Goal: Information Seeking & Learning: Find specific fact

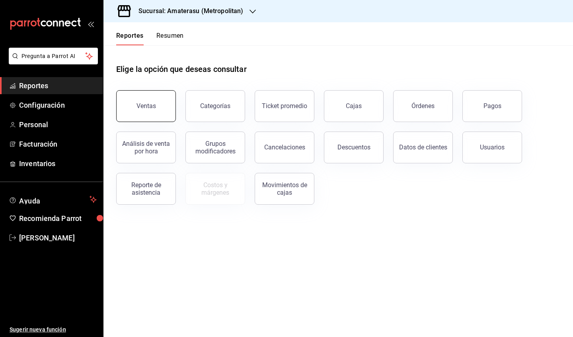
click at [161, 106] on button "Ventas" at bounding box center [146, 106] width 60 height 32
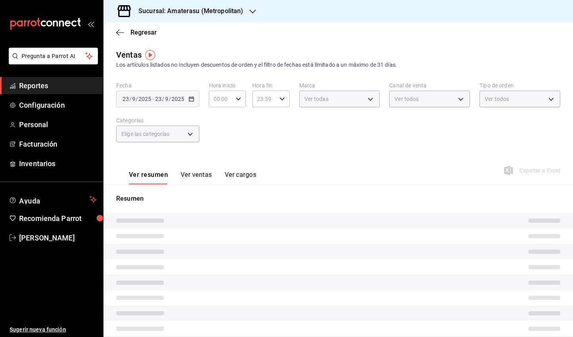
type input "05:00"
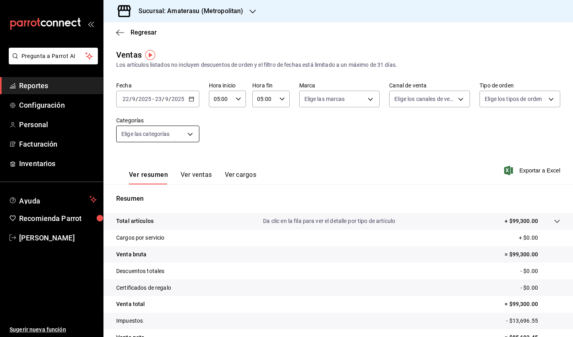
click at [190, 131] on body "Pregunta a Parrot AI Reportes Configuración Personal Facturación Inventarios Ay…" at bounding box center [286, 168] width 573 height 337
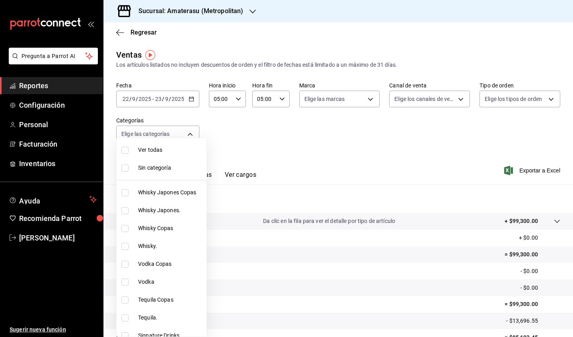
click at [280, 139] on div at bounding box center [286, 168] width 573 height 337
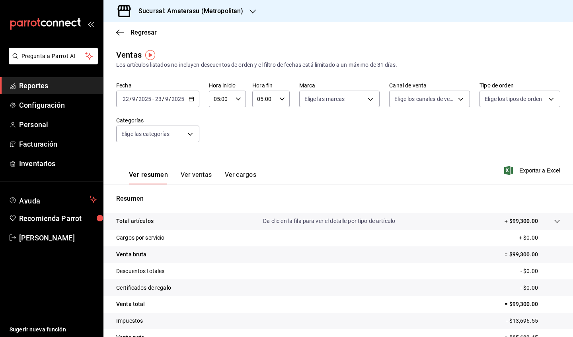
click at [191, 100] on icon "button" at bounding box center [191, 99] width 6 height 6
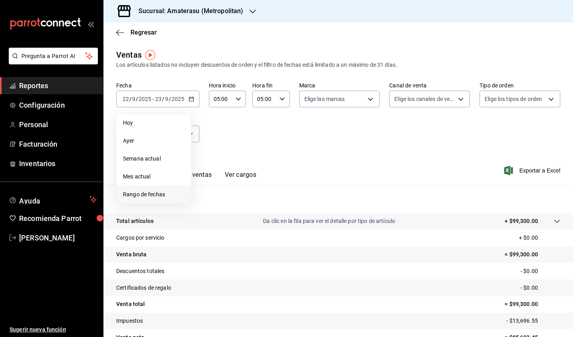
click at [149, 193] on span "Rango de fechas" at bounding box center [154, 194] width 62 height 8
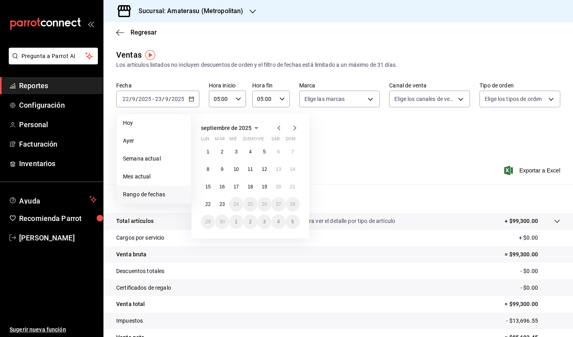
click at [277, 129] on icon "button" at bounding box center [279, 128] width 10 height 10
click at [263, 153] on abbr "1" at bounding box center [264, 152] width 3 height 6
click at [295, 127] on icon "button" at bounding box center [294, 128] width 3 height 5
click at [281, 128] on icon "button" at bounding box center [279, 128] width 10 height 10
click at [276, 203] on abbr "30" at bounding box center [278, 222] width 5 height 6
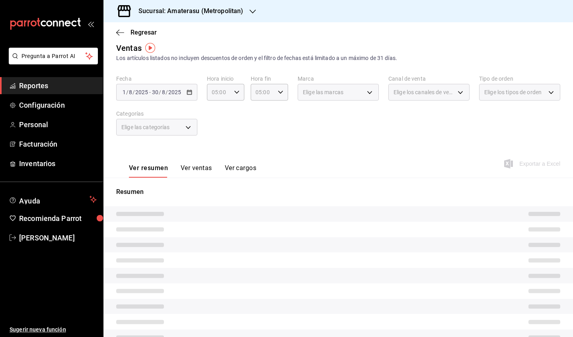
scroll to position [8, 0]
click at [188, 95] on div "[DATE] [DATE] - [DATE] [DATE]" at bounding box center [156, 91] width 81 height 17
click at [191, 91] on div "[DATE] [DATE] - [DATE] [DATE]" at bounding box center [156, 91] width 81 height 17
click at [212, 122] on div "Fecha [DATE] [DATE] - [DATE] [DATE] Hora inicio 05:00 Hora inicio Hora fin 05:0…" at bounding box center [338, 109] width 444 height 70
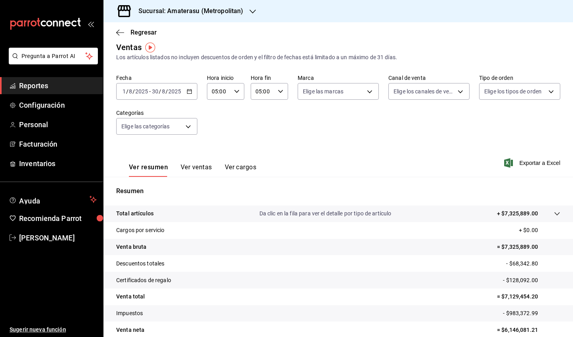
click at [191, 94] on div "[DATE] [DATE] - [DATE] [DATE]" at bounding box center [156, 91] width 81 height 17
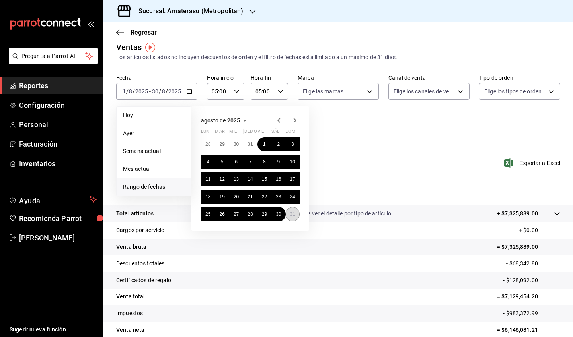
click at [292, 203] on abbr "31" at bounding box center [292, 215] width 5 height 6
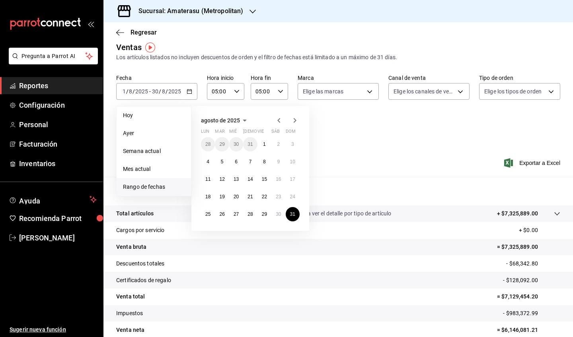
click at [294, 121] on icon "button" at bounding box center [295, 121] width 10 height 10
click at [202, 147] on button "1" at bounding box center [208, 144] width 14 height 14
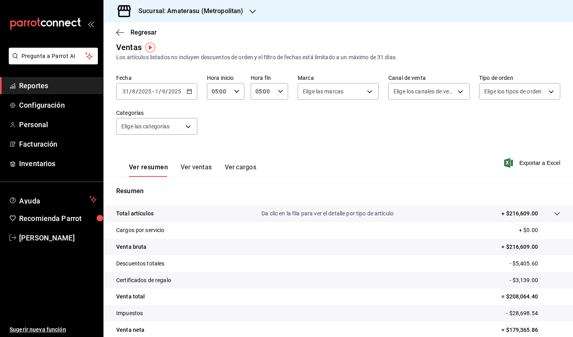
click at [187, 89] on icon "button" at bounding box center [189, 92] width 6 height 6
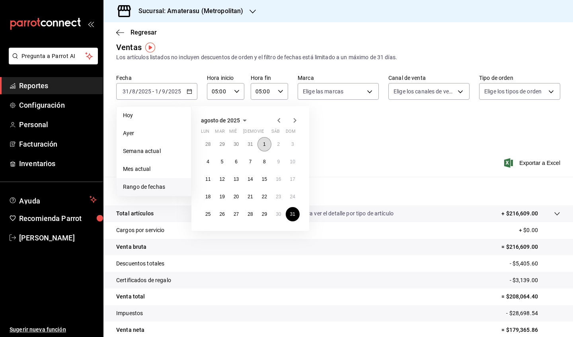
click at [263, 144] on abbr "1" at bounding box center [264, 145] width 3 height 6
click at [295, 118] on icon "button" at bounding box center [295, 121] width 10 height 10
click at [159, 135] on span "Ayer" at bounding box center [154, 133] width 62 height 8
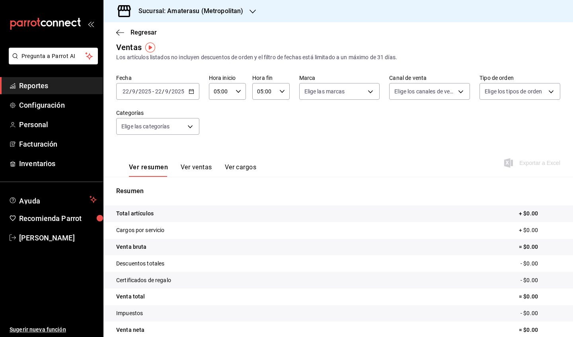
click at [191, 92] on icon "button" at bounding box center [191, 92] width 6 height 6
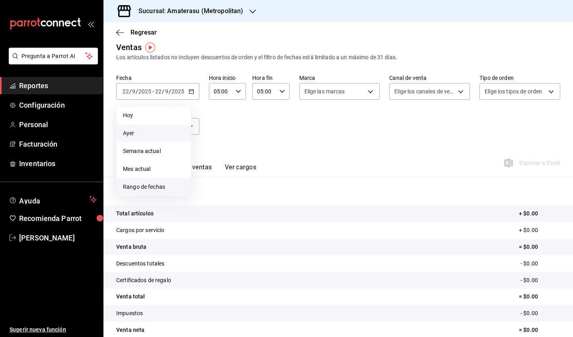
click at [157, 181] on li "Rango de fechas" at bounding box center [153, 187] width 74 height 18
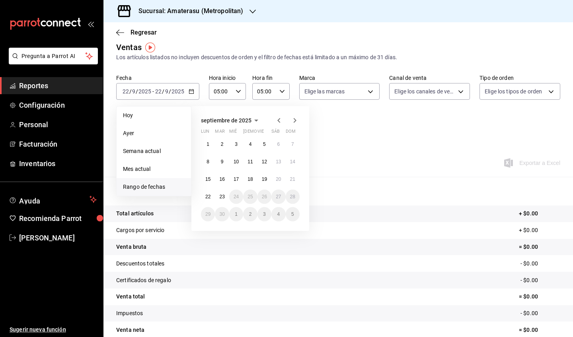
click at [277, 118] on icon "button" at bounding box center [279, 121] width 10 height 10
click at [265, 147] on abbr "1" at bounding box center [264, 145] width 3 height 6
click at [295, 124] on icon "button" at bounding box center [295, 121] width 10 height 10
click at [277, 120] on icon "button" at bounding box center [278, 120] width 3 height 5
click at [277, 203] on abbr "30" at bounding box center [278, 215] width 5 height 6
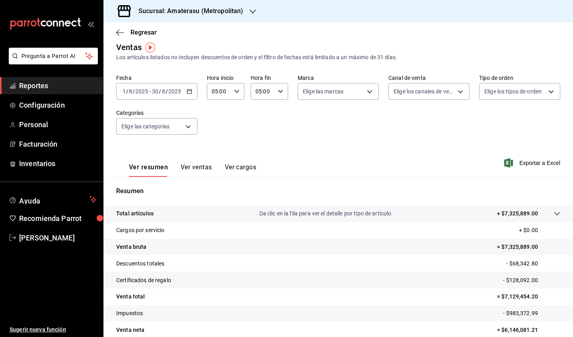
click at [184, 89] on div "[DATE] [DATE] - [DATE] [DATE]" at bounding box center [156, 91] width 81 height 17
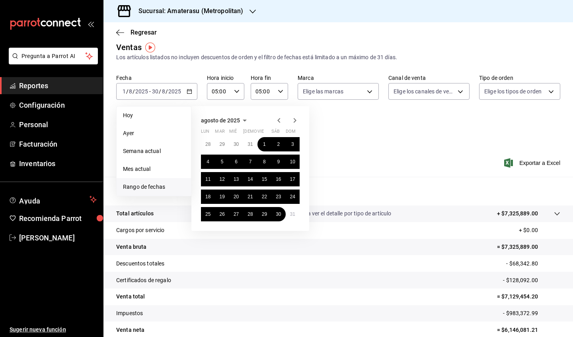
click at [279, 120] on icon "button" at bounding box center [278, 120] width 3 height 5
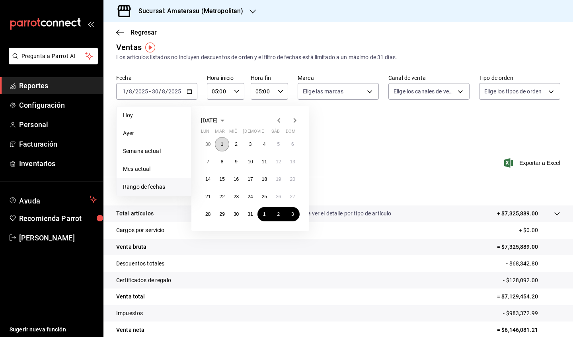
click at [220, 146] on button "1" at bounding box center [222, 144] width 14 height 14
click at [293, 122] on icon "button" at bounding box center [295, 121] width 10 height 10
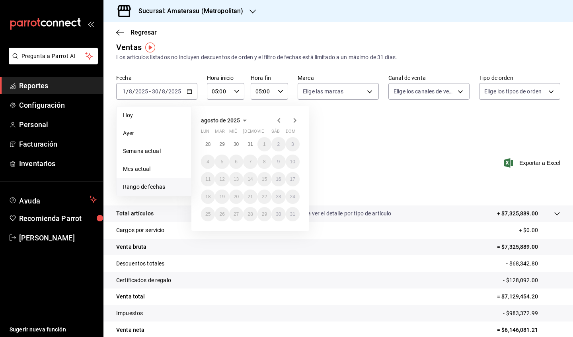
click at [294, 119] on icon "button" at bounding box center [294, 120] width 3 height 5
click at [386, 151] on div "Ver resumen Ver ventas Ver cargos Exportar a Excel" at bounding box center [337, 160] width 469 height 33
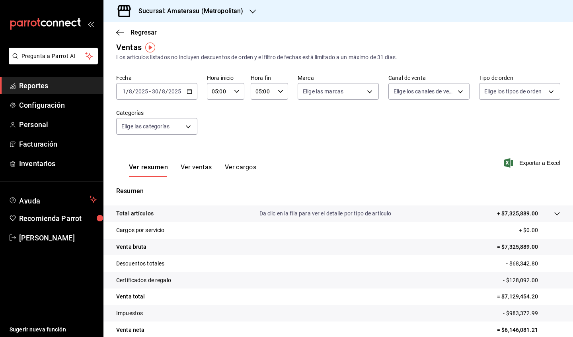
click at [380, 151] on div "Ver resumen Ver ventas Ver cargos Exportar a Excel" at bounding box center [337, 160] width 469 height 33
click at [188, 90] on icon "button" at bounding box center [189, 92] width 6 height 6
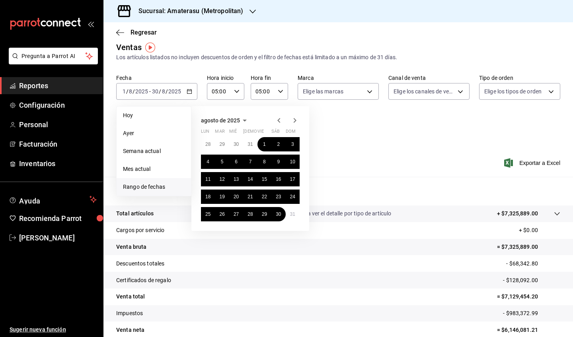
scroll to position [8, 0]
click at [406, 149] on div "Ver resumen Ver ventas Ver cargos Exportar a Excel" at bounding box center [337, 160] width 469 height 33
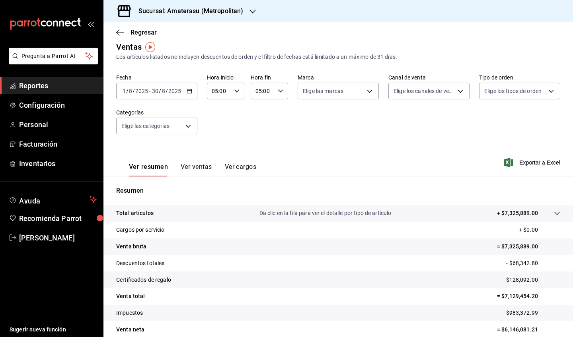
click at [188, 95] on div "[DATE] [DATE] - [DATE] [DATE]" at bounding box center [156, 91] width 81 height 17
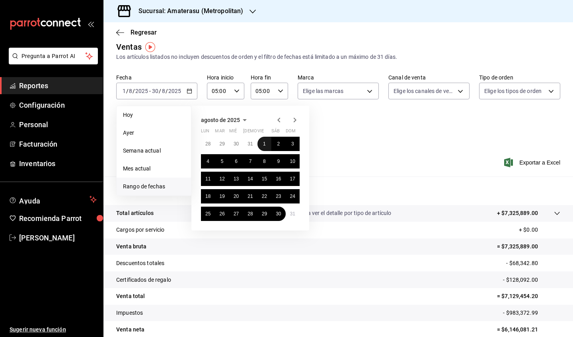
click at [262, 144] on button "1" at bounding box center [264, 144] width 14 height 14
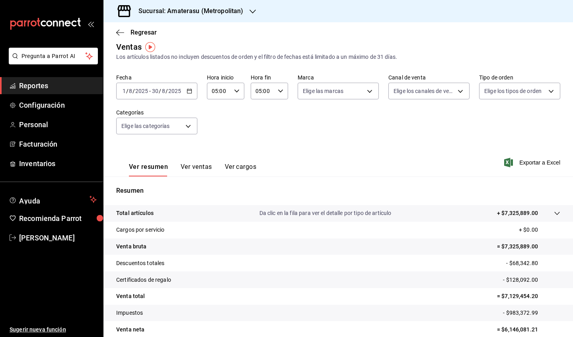
click at [190, 91] on \(Stroke\) "button" at bounding box center [189, 91] width 5 height 4
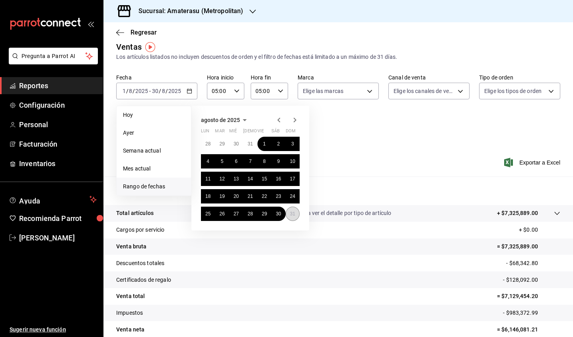
click at [290, 203] on abbr "31" at bounding box center [292, 214] width 5 height 6
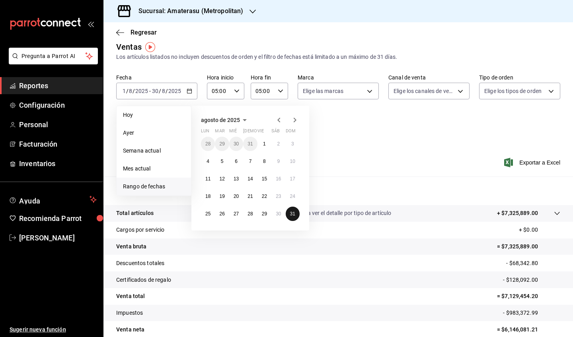
click at [290, 203] on abbr "31" at bounding box center [292, 214] width 5 height 6
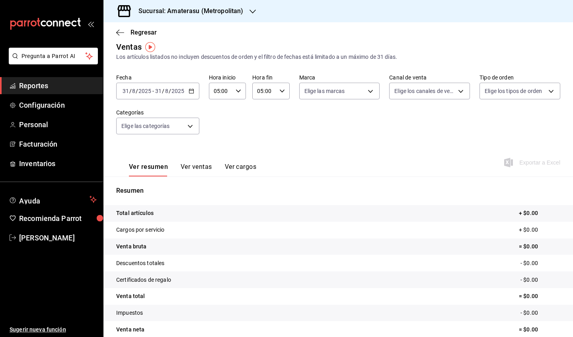
click at [190, 90] on icon "button" at bounding box center [191, 91] width 6 height 6
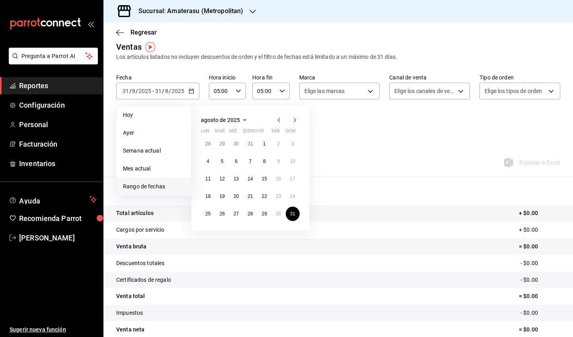
click at [278, 115] on icon "button" at bounding box center [279, 120] width 10 height 10
click at [221, 145] on abbr "1" at bounding box center [222, 144] width 3 height 6
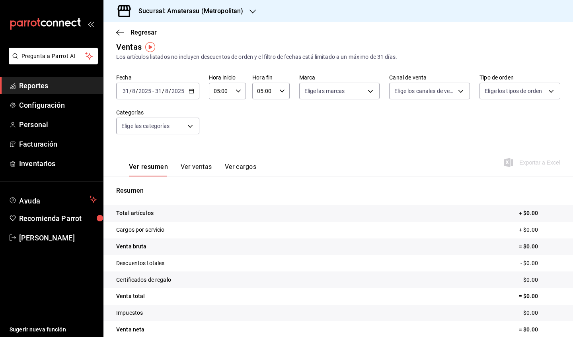
click at [193, 93] on \(Stroke\) "button" at bounding box center [191, 91] width 5 height 4
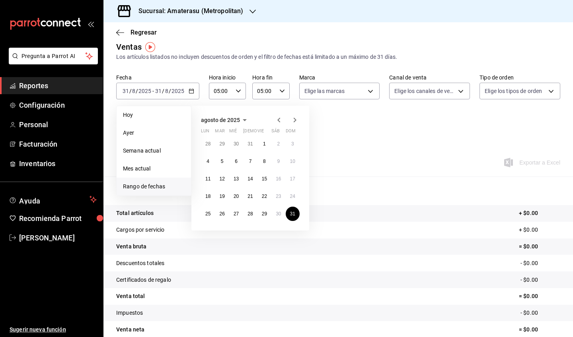
click at [279, 124] on icon "button" at bounding box center [279, 120] width 10 height 10
click at [295, 121] on icon "button" at bounding box center [295, 120] width 10 height 10
click at [263, 143] on abbr "1" at bounding box center [264, 144] width 3 height 6
click at [296, 121] on icon "button" at bounding box center [295, 120] width 10 height 10
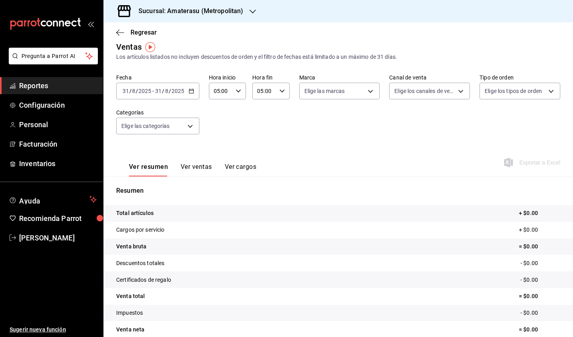
click at [428, 165] on div "Ver resumen Ver ventas Ver cargos Exportar a Excel" at bounding box center [337, 160] width 469 height 33
click at [190, 93] on \(Stroke\) "button" at bounding box center [191, 91] width 5 height 4
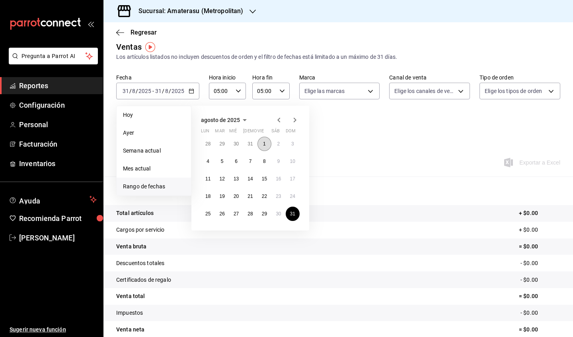
click at [265, 144] on abbr "1" at bounding box center [264, 144] width 3 height 6
click at [278, 203] on button "30" at bounding box center [278, 214] width 14 height 14
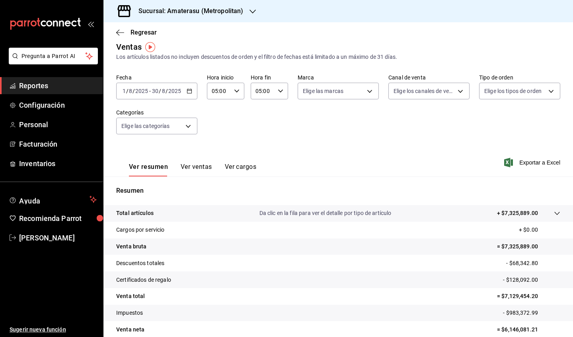
click at [280, 91] on icon "button" at bounding box center [281, 91] width 6 height 6
click at [261, 142] on button "12" at bounding box center [258, 142] width 16 height 16
type input "12:00"
click at [318, 130] on div at bounding box center [286, 168] width 573 height 337
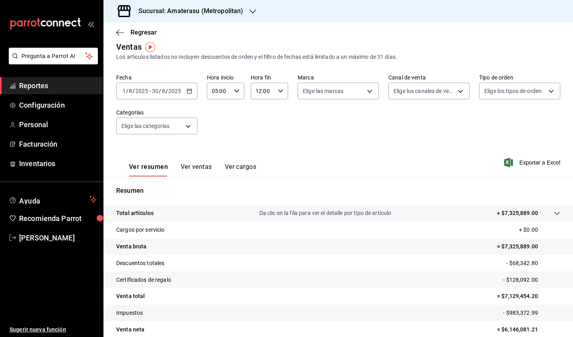
click at [297, 144] on div "Ver resumen Ver ventas Ver cargos Exportar a Excel" at bounding box center [337, 160] width 469 height 33
click at [302, 160] on div "Ver resumen Ver ventas Ver cargos Exportar a Excel" at bounding box center [337, 160] width 469 height 33
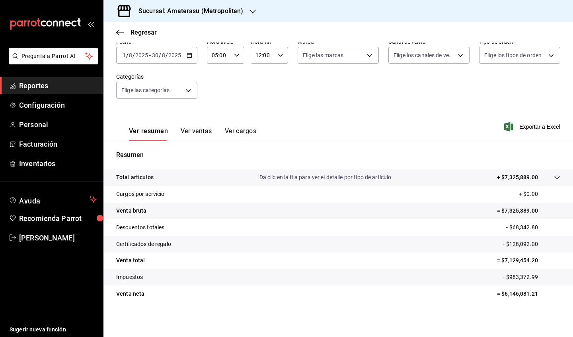
scroll to position [44, 0]
drag, startPoint x: 511, startPoint y: 294, endPoint x: 520, endPoint y: 294, distance: 9.5
click at [519, 203] on p "= $6,146,081.21" at bounding box center [528, 294] width 63 height 8
click at [528, 203] on p "= $6,146,081.21" at bounding box center [528, 294] width 63 height 8
drag, startPoint x: 497, startPoint y: 295, endPoint x: 526, endPoint y: 295, distance: 29.0
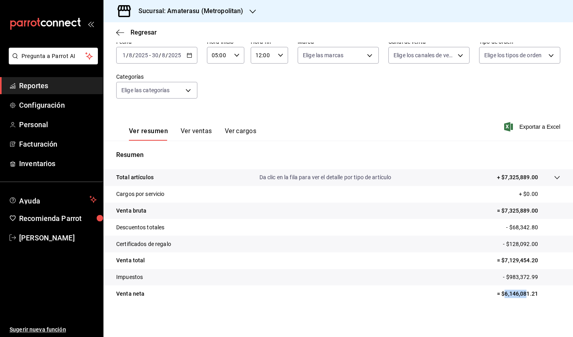
click at [524, 203] on p "= $6,146,081.21" at bounding box center [528, 294] width 63 height 8
drag, startPoint x: 526, startPoint y: 295, endPoint x: 514, endPoint y: 295, distance: 12.7
click at [514, 203] on p "= $6,146,081.21" at bounding box center [528, 294] width 63 height 8
drag, startPoint x: 531, startPoint y: 293, endPoint x: 494, endPoint y: 294, distance: 36.6
click at [497, 203] on p "= $6,146,081.21" at bounding box center [528, 294] width 63 height 8
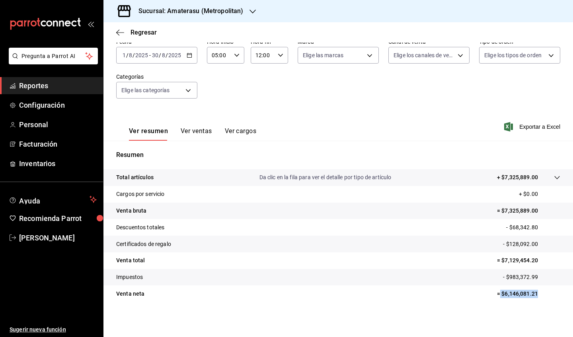
click at [531, 203] on p "= $6,146,081.21" at bounding box center [528, 294] width 63 height 8
drag, startPoint x: 532, startPoint y: 293, endPoint x: 501, endPoint y: 295, distance: 31.5
click at [499, 203] on p "= $6,146,081.21" at bounding box center [528, 294] width 63 height 8
copy p "6,146,081.21"
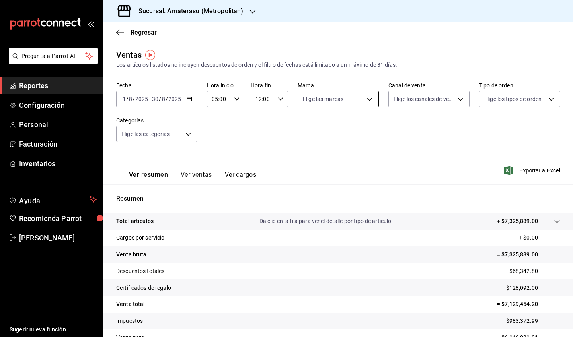
click at [365, 101] on body "Pregunta a Parrot AI Reportes Configuración Personal Facturación Inventarios Ay…" at bounding box center [286, 168] width 573 height 337
click at [304, 175] on input "checkbox" at bounding box center [303, 174] width 7 height 7
checkbox input "true"
type input "f3afaab8-8c3d-4e49-a299-af9bdf6027b2"
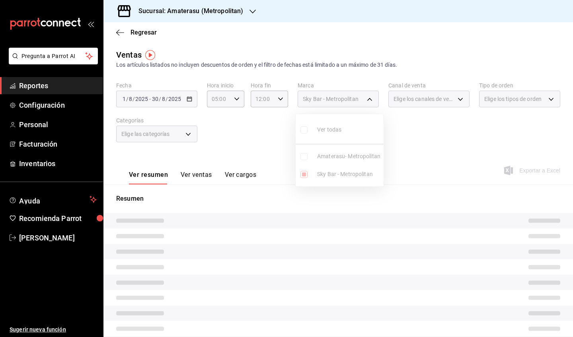
click at [361, 203] on div at bounding box center [286, 168] width 573 height 337
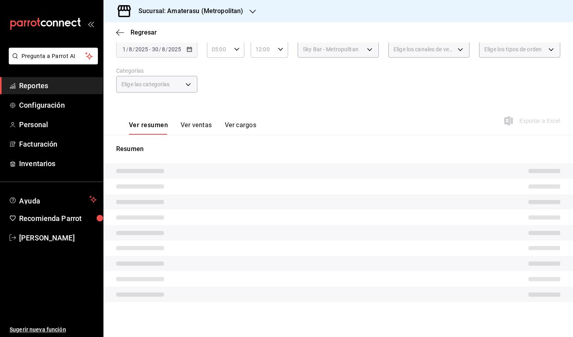
scroll to position [44, 0]
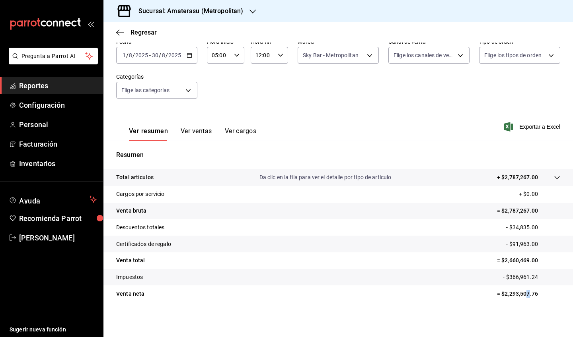
drag, startPoint x: 523, startPoint y: 293, endPoint x: 527, endPoint y: 293, distance: 4.0
click at [526, 203] on p "= $2,293,507.76" at bounding box center [528, 294] width 63 height 8
click at [500, 203] on p "= $2,293,507.76" at bounding box center [528, 294] width 63 height 8
click at [531, 203] on p "= $2,293,507.76" at bounding box center [528, 294] width 63 height 8
drag, startPoint x: 535, startPoint y: 294, endPoint x: 526, endPoint y: 294, distance: 8.8
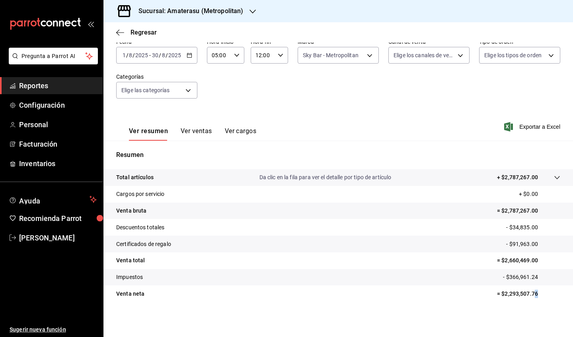
click at [526, 203] on p "= $2,293,507.76" at bounding box center [528, 294] width 63 height 8
click at [520, 203] on tr "Venta neta = $2,293,507.76" at bounding box center [337, 293] width 469 height 17
drag, startPoint x: 530, startPoint y: 293, endPoint x: 499, endPoint y: 295, distance: 31.1
click at [499, 203] on p "= $2,293,507.76" at bounding box center [528, 294] width 63 height 8
copy p "2,293,507.76"
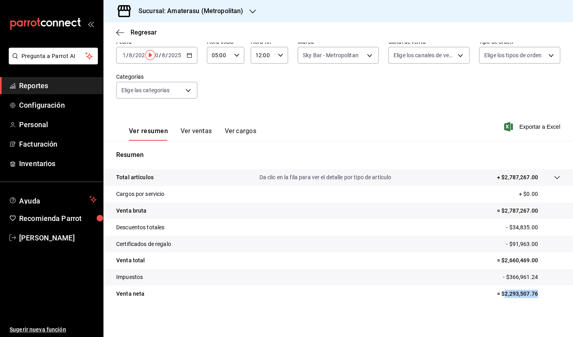
scroll to position [0, 0]
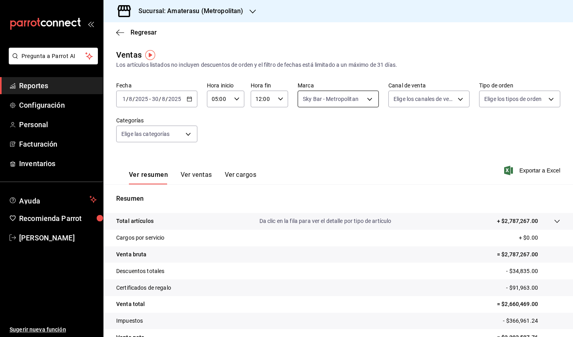
click at [367, 102] on body "Pregunta a Parrot AI Reportes Configuración Personal Facturación Inventarios Ay…" at bounding box center [286, 168] width 573 height 337
click at [307, 131] on input "checkbox" at bounding box center [303, 129] width 7 height 7
checkbox input "true"
type input "e4cd7fcb-d45b-43ae-a99f-ad4ccfcd9032,f3afaab8-8c3d-4e49-a299-af9bdf6027b2"
checkbox input "true"
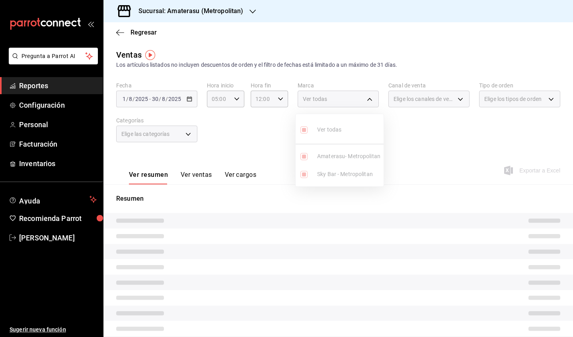
click at [429, 203] on div at bounding box center [286, 168] width 573 height 337
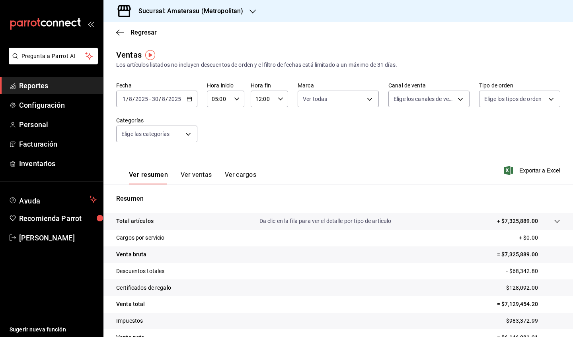
click at [278, 100] on icon "button" at bounding box center [281, 99] width 6 height 6
click at [261, 163] on span "23" at bounding box center [258, 164] width 6 height 6
type input "23:00"
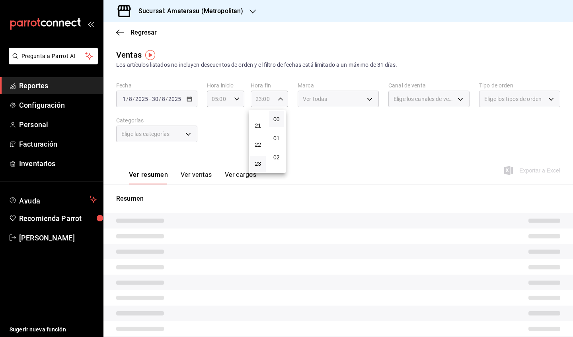
click at [340, 161] on div at bounding box center [286, 168] width 573 height 337
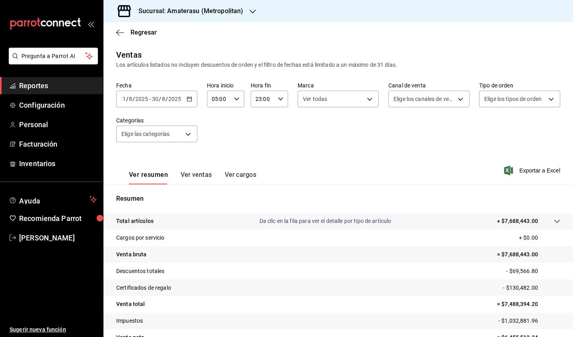
scroll to position [44, 0]
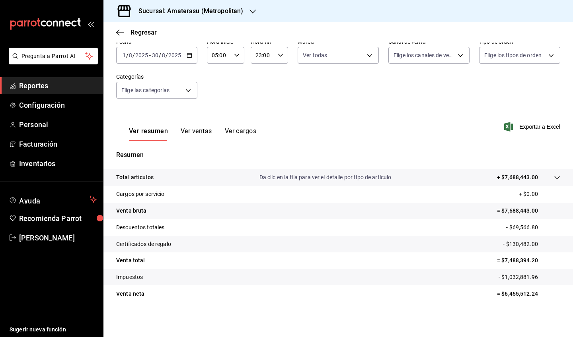
click at [516, 203] on p "= $6,455,512.24" at bounding box center [528, 294] width 63 height 8
drag, startPoint x: 524, startPoint y: 295, endPoint x: 534, endPoint y: 295, distance: 9.1
click at [531, 203] on p "= $6,455,512.24" at bounding box center [528, 294] width 63 height 8
drag, startPoint x: 531, startPoint y: 293, endPoint x: 499, endPoint y: 295, distance: 31.8
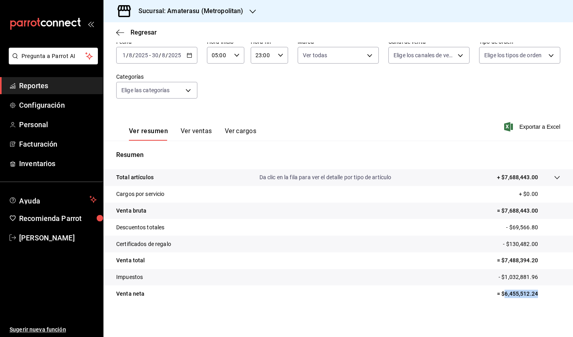
click at [499, 203] on p "= $6,455,512.24" at bounding box center [528, 294] width 63 height 8
copy p "6,455,512.24"
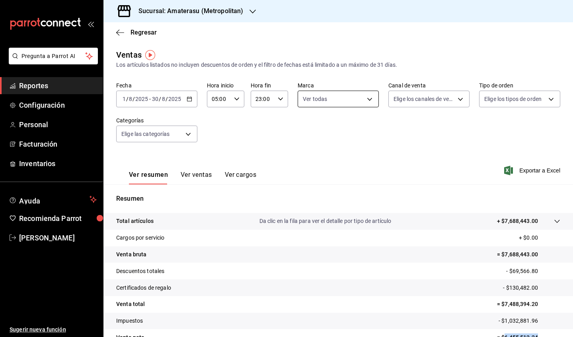
click at [367, 97] on body "Pregunta a Parrot AI Reportes Configuración Personal Facturación Inventarios Ay…" at bounding box center [286, 168] width 573 height 337
click at [305, 128] on input "checkbox" at bounding box center [303, 129] width 7 height 7
checkbox input "false"
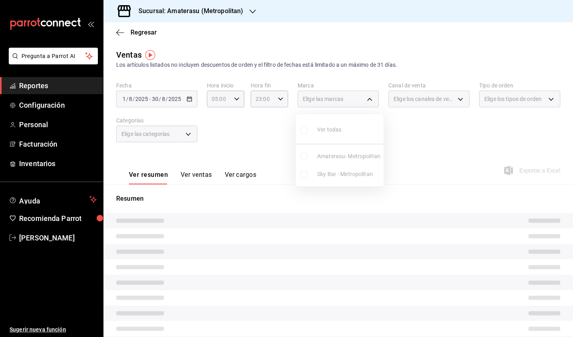
click at [305, 175] on ul "Ver todas Amaterasu- Metropolitan Sky Bar - Metropolitan" at bounding box center [339, 150] width 88 height 72
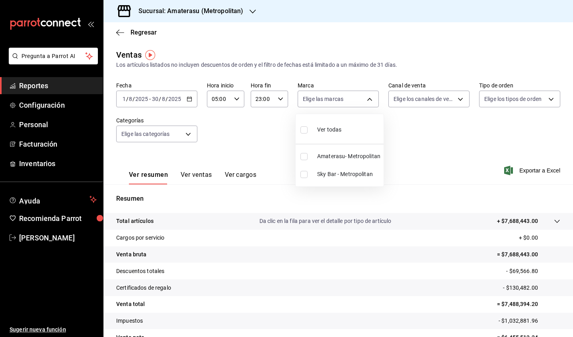
click at [305, 175] on input "checkbox" at bounding box center [303, 174] width 7 height 7
checkbox input "true"
type input "f3afaab8-8c3d-4e49-a299-af9bdf6027b2"
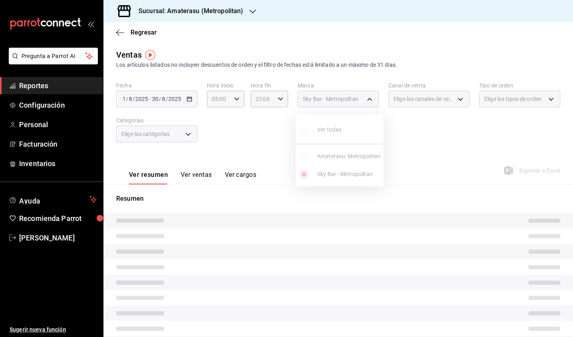
click at [429, 203] on div at bounding box center [286, 168] width 573 height 337
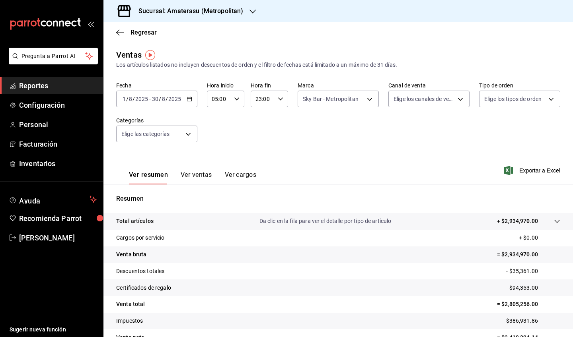
scroll to position [44, 0]
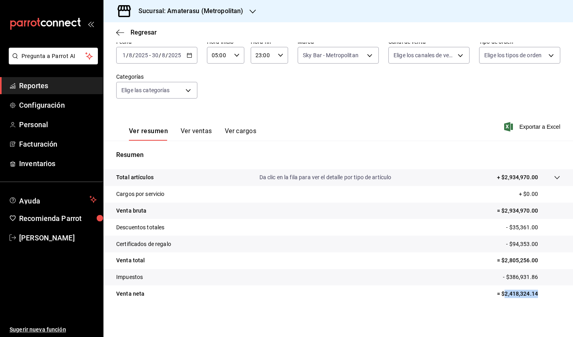
drag, startPoint x: 498, startPoint y: 294, endPoint x: 532, endPoint y: 295, distance: 33.4
click at [531, 203] on p "= $2,418,324.14" at bounding box center [528, 294] width 63 height 8
copy p "2,418,324.14"
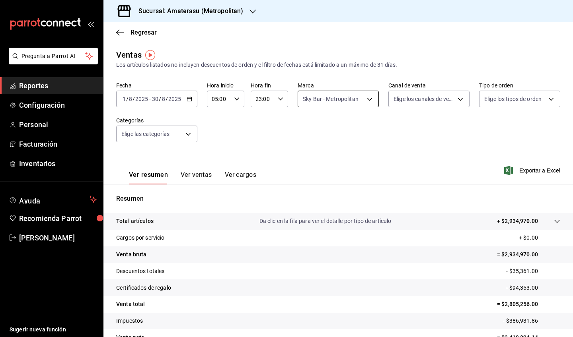
click at [365, 99] on body "Pregunta a Parrot AI Reportes Configuración Personal Facturación Inventarios Ay…" at bounding box center [286, 168] width 573 height 337
click at [304, 158] on input "checkbox" at bounding box center [303, 156] width 7 height 7
checkbox input "true"
type input "f3afaab8-8c3d-4e49-a299-af9bdf6027b2,e4cd7fcb-d45b-43ae-a99f-ad4ccfcd9032"
checkbox input "true"
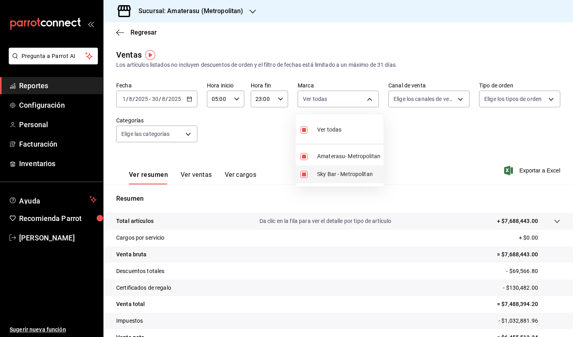
click at [303, 175] on input "checkbox" at bounding box center [303, 174] width 7 height 7
checkbox input "false"
type input "e4cd7fcb-d45b-43ae-a99f-ad4ccfcd9032"
checkbox input "false"
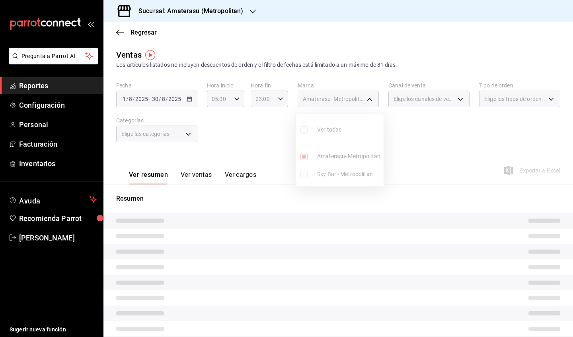
click at [434, 203] on div at bounding box center [286, 168] width 573 height 337
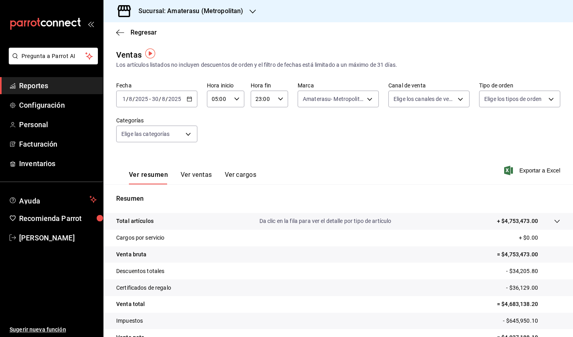
scroll to position [44, 0]
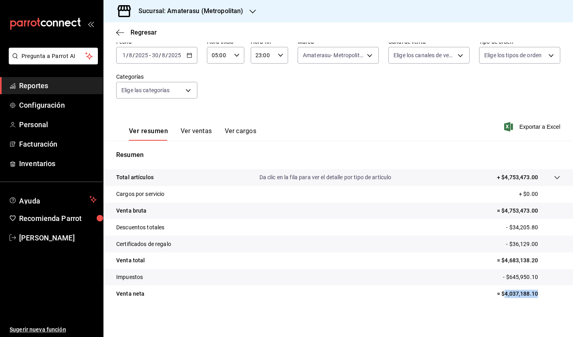
drag, startPoint x: 499, startPoint y: 295, endPoint x: 534, endPoint y: 296, distance: 34.6
click at [531, 203] on p "= $4,037,188.10" at bounding box center [528, 294] width 63 height 8
copy p "4,037,188.10"
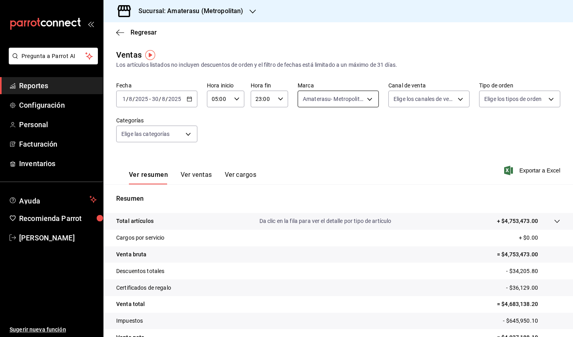
click at [365, 100] on body "Pregunta a Parrot AI Reportes Configuración Personal Facturación Inventarios Ay…" at bounding box center [286, 168] width 573 height 337
click at [305, 132] on input "checkbox" at bounding box center [303, 129] width 7 height 7
checkbox input "true"
type input "e4cd7fcb-d45b-43ae-a99f-ad4ccfcd9032,f3afaab8-8c3d-4e49-a299-af9bdf6027b2"
checkbox input "true"
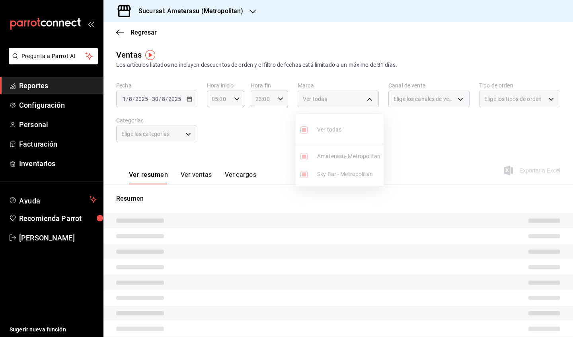
click at [412, 203] on div at bounding box center [286, 168] width 573 height 337
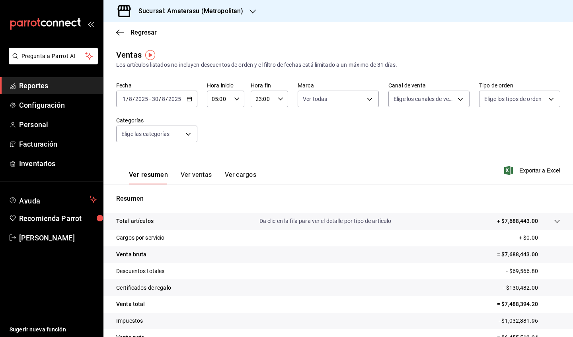
click at [412, 203] on tr "Cargos por servicio + $0.00" at bounding box center [337, 238] width 469 height 17
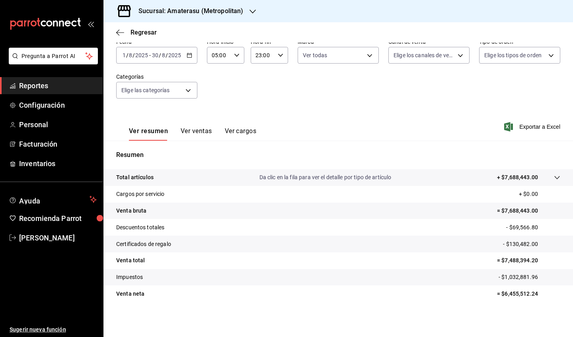
click at [500, 203] on p "= $6,455,512.24" at bounding box center [528, 294] width 63 height 8
click at [502, 203] on p "= $6,455,512.24" at bounding box center [528, 294] width 63 height 8
drag, startPoint x: 504, startPoint y: 296, endPoint x: 520, endPoint y: 297, distance: 16.3
click at [520, 203] on p "= $6,455,512.24" at bounding box center [528, 294] width 63 height 8
copy p "6,455,512.24"
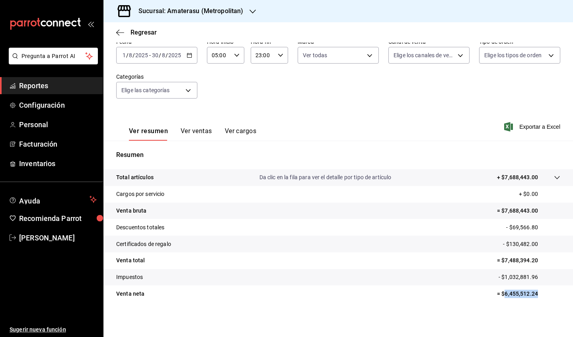
copy p "6,455,512.24"
